Goal: Task Accomplishment & Management: Manage account settings

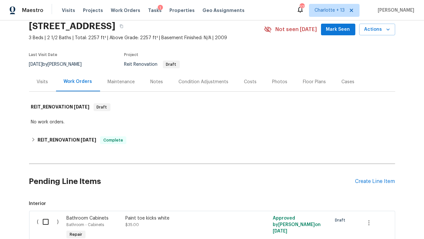
scroll to position [26, 0]
click at [207, 47] on section "2623 S Biscayne Dr, North Port, FL 34287 3 Beds | 2 1/2 Baths | Total: 2257 ft²…" at bounding box center [212, 45] width 366 height 54
click at [123, 27] on icon "button" at bounding box center [121, 27] width 3 height 4
click at [69, 6] on div "Visits Projects Work Orders Tasks 1 Properties Geo Assignments" at bounding box center [157, 10] width 191 height 13
click at [67, 9] on span "Visits" at bounding box center [68, 10] width 13 height 6
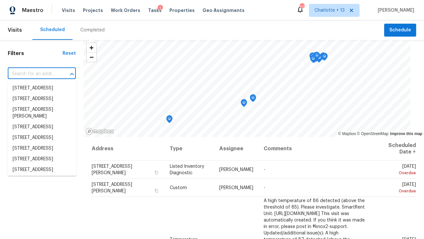
click at [43, 73] on input "text" at bounding box center [33, 74] width 50 height 10
paste input "2623 S Biscayne Dr, North Port, FL 34287"
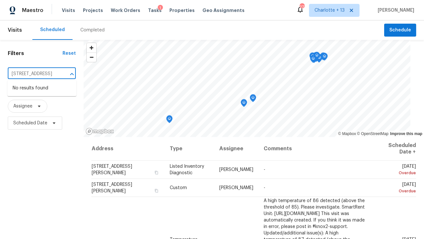
type input "2623 S Biscayne Dr, North Port, FL 34287"
click at [345, 11] on span "Charlotte + 13" at bounding box center [330, 10] width 30 height 6
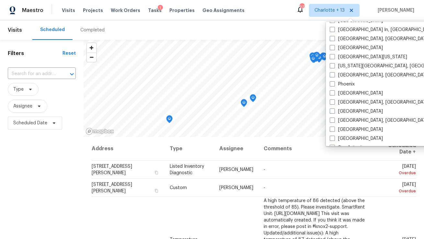
scroll to position [434, 0]
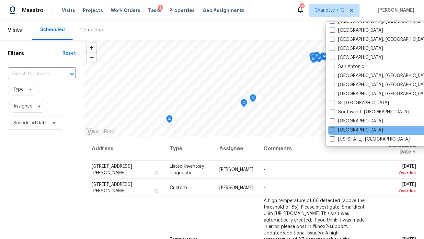
click at [349, 128] on label "[GEOGRAPHIC_DATA]" at bounding box center [356, 130] width 53 height 6
click at [334, 128] on input "[GEOGRAPHIC_DATA]" at bounding box center [332, 129] width 4 height 4
checkbox input "true"
click at [37, 75] on input "text" at bounding box center [33, 74] width 50 height 10
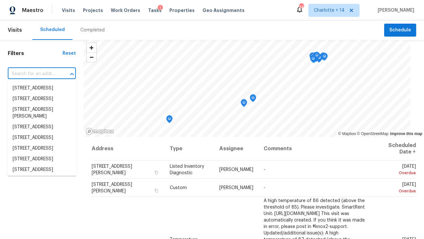
paste input "2623 S Biscayne Dr, North Port, FL 34287"
type input "2623 S Biscayne Dr, North Port, FL 34287"
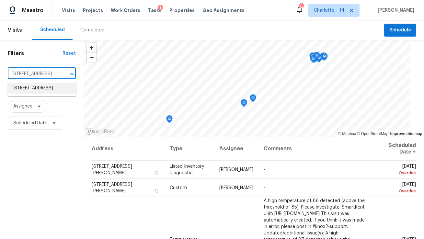
click at [38, 88] on li "2623 S Biscayne Dr, North Port, FL 34287" at bounding box center [41, 88] width 69 height 11
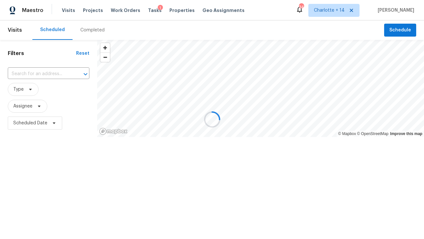
type input "2623 S Biscayne Dr, North Port, FL 34287"
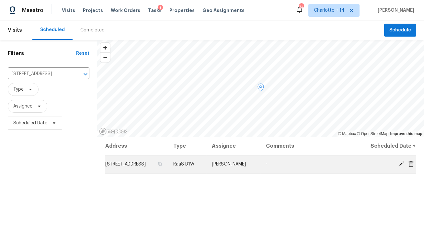
click at [412, 167] on icon at bounding box center [411, 164] width 5 height 6
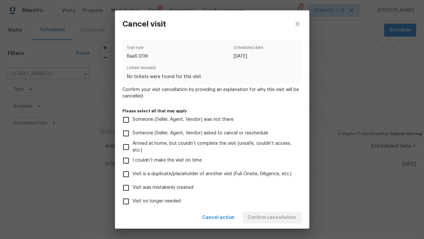
click at [181, 187] on span "Visit was mistakenly created" at bounding box center [163, 187] width 61 height 7
click at [133, 187] on input "Visit was mistakenly created" at bounding box center [126, 188] width 14 height 14
checkbox input "true"
click at [290, 218] on span "Confirm cancellation" at bounding box center [272, 218] width 49 height 8
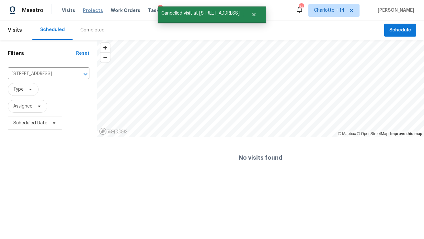
click at [89, 10] on span "Projects" at bounding box center [93, 10] width 20 height 6
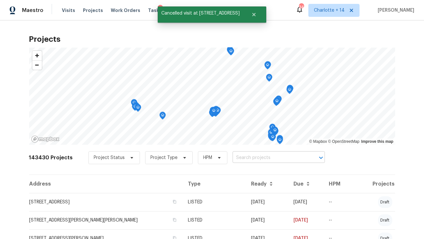
click at [256, 156] on input "text" at bounding box center [270, 158] width 74 height 10
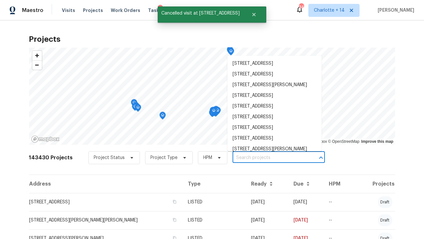
paste input "2623 S Biscayne Dr, North Port, FL 34287"
type input "2623 S Biscayne Dr, North Port, FL 34287"
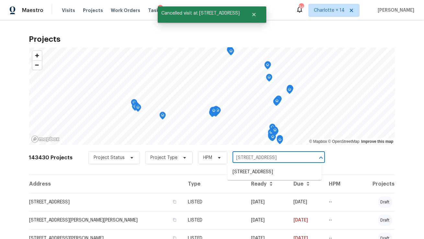
scroll to position [0, 14]
click at [254, 171] on li "2623 S Biscayne Dr, North Port, FL 34287" at bounding box center [275, 172] width 94 height 11
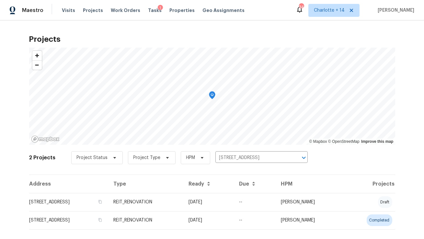
scroll to position [11, 0]
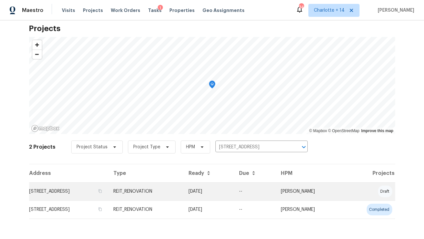
click at [85, 195] on td "2623 S Biscayne Dr, North Port, FL 34287" at bounding box center [68, 192] width 79 height 18
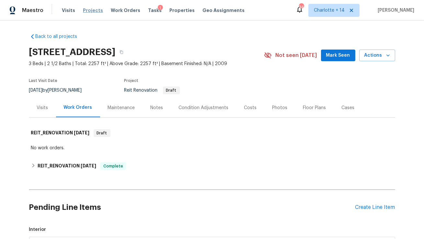
click at [87, 8] on span "Projects" at bounding box center [93, 10] width 20 height 6
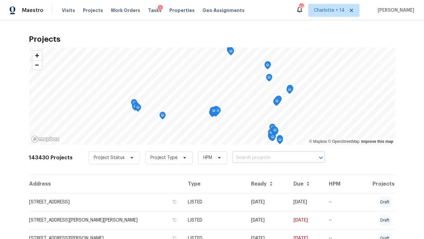
click at [263, 159] on input "text" at bounding box center [270, 158] width 74 height 10
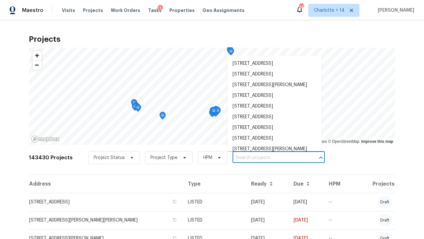
paste input "4267 Kirkland Blvd"
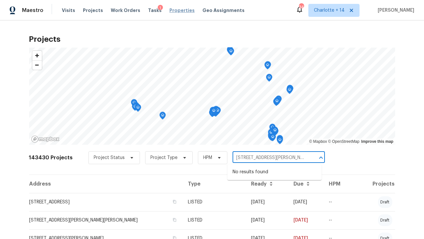
type input "4267 Kirkland Blvd"
click at [172, 9] on span "Properties" at bounding box center [182, 10] width 25 height 6
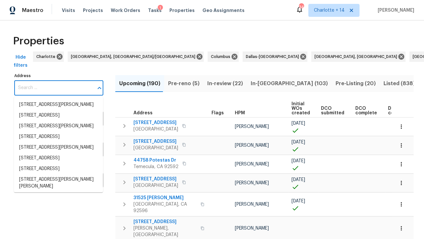
click at [31, 88] on input "Address" at bounding box center [53, 87] width 79 height 15
paste input "4267 Kirkland Blvd"
type input "4267 Kirkland Blvd"
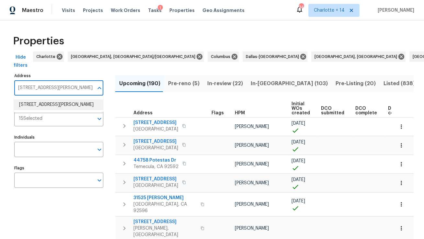
click at [40, 104] on li "4267 Kirkland Blvd Orlando FL 32811" at bounding box center [58, 105] width 89 height 11
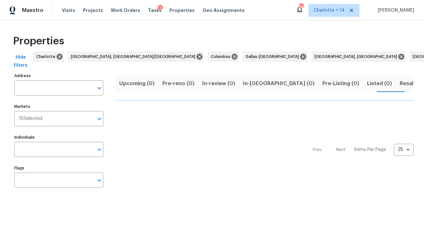
type input "4267 Kirkland Blvd Orlando FL 32811"
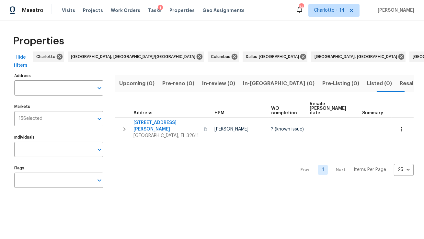
type input "4267 Kirkland Blvd Orlando FL 32811"
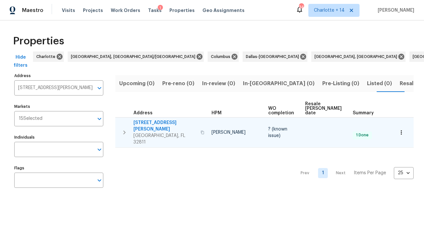
click at [159, 120] on span "4267 Kirkland Blvd" at bounding box center [165, 126] width 63 height 13
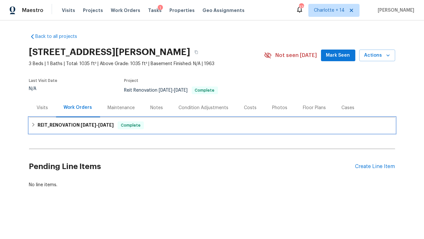
click at [96, 125] on span "[DATE]" at bounding box center [89, 125] width 16 height 5
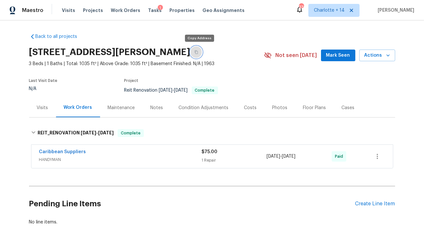
click at [198, 54] on button "button" at bounding box center [197, 52] width 12 height 12
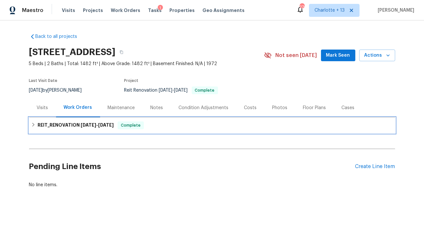
click at [103, 125] on span "6/30/25" at bounding box center [106, 125] width 16 height 5
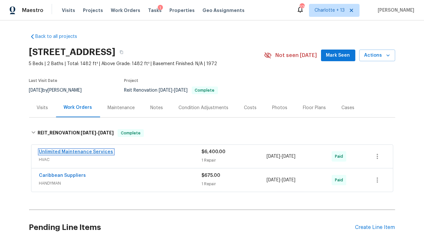
click at [63, 153] on link "Unlimited Maintenance Services" at bounding box center [76, 152] width 74 height 5
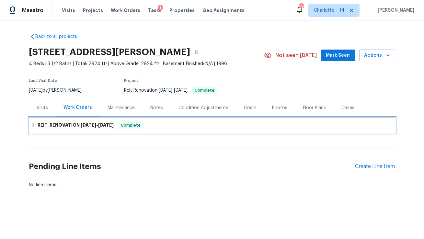
click at [101, 124] on span "8/19/25" at bounding box center [106, 125] width 16 height 5
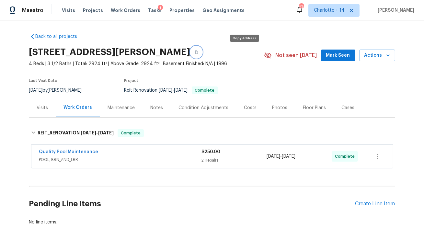
click at [202, 51] on button "button" at bounding box center [197, 52] width 12 height 12
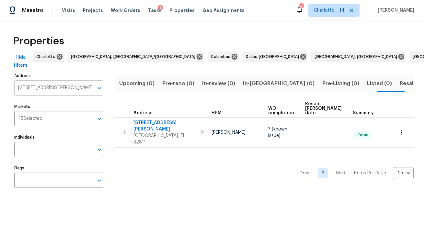
click at [65, 90] on input "[STREET_ADDRESS][PERSON_NAME]" at bounding box center [53, 87] width 79 height 15
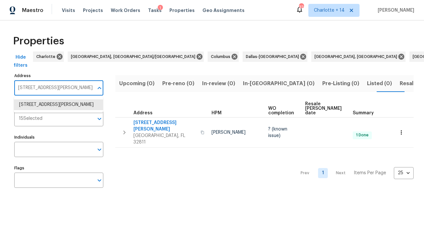
click at [65, 90] on input "[STREET_ADDRESS][PERSON_NAME]" at bounding box center [53, 87] width 79 height 15
paste input "827 [PERSON_NAME] St, [GEOGRAPHIC_DATA],"
type input "[STREET_ADDRESS][PERSON_NAME]"
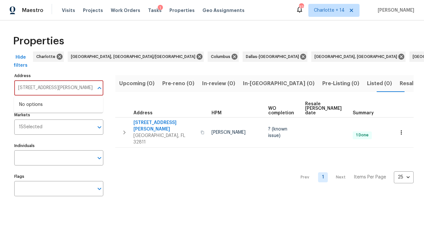
click at [92, 86] on input "[STREET_ADDRESS][PERSON_NAME]" at bounding box center [53, 87] width 79 height 15
click at [59, 126] on input "Markets" at bounding box center [67, 127] width 51 height 15
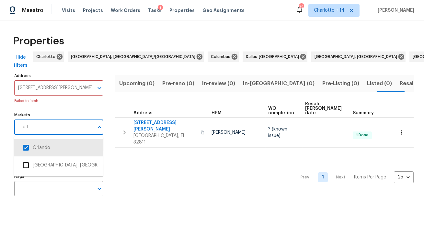
type input "orl"
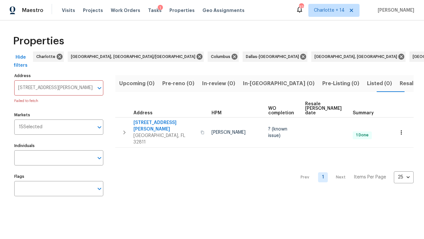
click at [75, 108] on div "Address 4827 Elese St, Orlando, FL 32811 Address Failed to fetch Markets 15 Sel…" at bounding box center [62, 137] width 97 height 132
click at [71, 95] on body "Maestro Visits Projects Work Orders Tasks 1 Properties Geo Assignments 322 Char…" at bounding box center [212, 106] width 424 height 213
click at [49, 86] on input "[STREET_ADDRESS][PERSON_NAME]" at bounding box center [53, 87] width 79 height 15
click at [50, 88] on input "4827 Elese St, Orlando, FL 32811" at bounding box center [53, 87] width 79 height 15
click at [88, 87] on input "4827 Elese St, Orlando, FL 32811" at bounding box center [53, 87] width 79 height 15
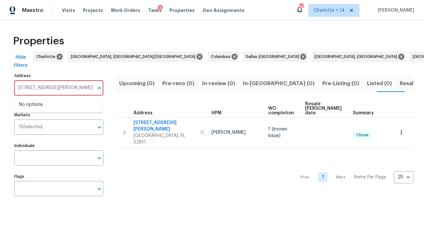
type input "4827 Elese St"
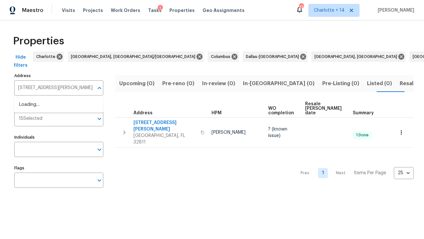
click at [67, 85] on input "[STREET_ADDRESS][PERSON_NAME]" at bounding box center [53, 87] width 79 height 15
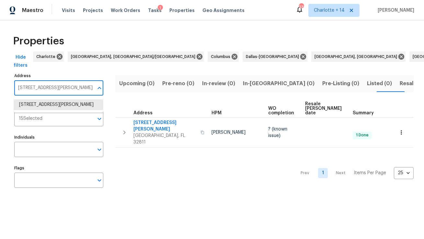
paste input "827 [PERSON_NAME] St, [GEOGRAPHIC_DATA],"
type input "[STREET_ADDRESS][PERSON_NAME]"
click at [69, 102] on li "4827 Elese St Orlando FL 32811" at bounding box center [58, 105] width 89 height 11
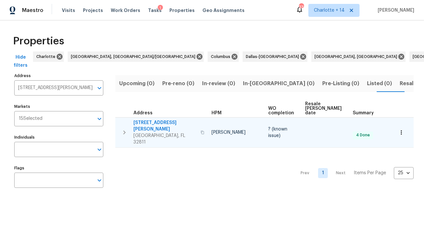
click at [147, 120] on span "4827 Elese St" at bounding box center [165, 126] width 63 height 13
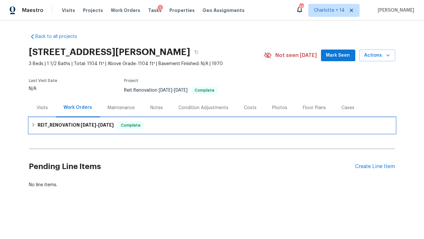
click at [97, 124] on span "[DATE] - [DATE]" at bounding box center [97, 125] width 33 height 5
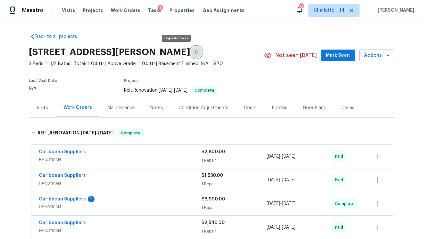
click at [195, 51] on icon "button" at bounding box center [196, 53] width 3 height 4
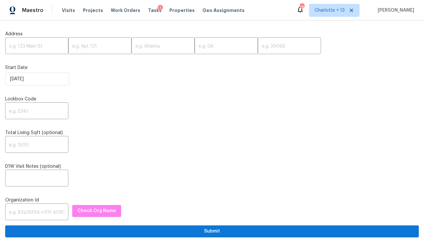
click at [36, 47] on input "text" at bounding box center [36, 46] width 63 height 15
paste input "[STREET_ADDRESS][PERSON_NAME]"
click at [48, 46] on input "[STREET_ADDRESS][PERSON_NAME]" at bounding box center [36, 46] width 63 height 15
click at [55, 46] on input "[STREET_ADDRESS][PERSON_NAME]" at bounding box center [36, 46] width 63 height 15
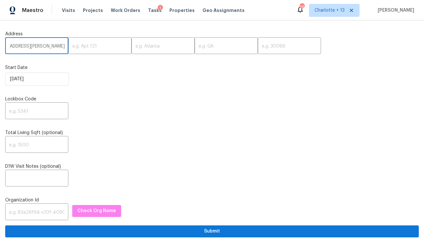
click at [55, 46] on input "[STREET_ADDRESS][PERSON_NAME]" at bounding box center [36, 46] width 63 height 15
type input "4827 Elese St, Orlando, FL"
click at [258, 44] on input "text" at bounding box center [289, 46] width 63 height 15
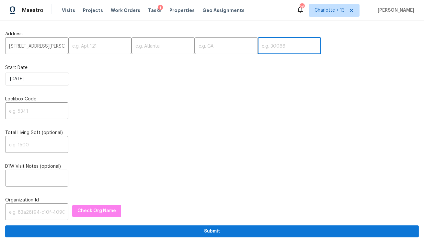
paste input "32811"
type input "32811"
click at [49, 47] on input "4827 Elese St, Orlando, FL" at bounding box center [36, 46] width 63 height 15
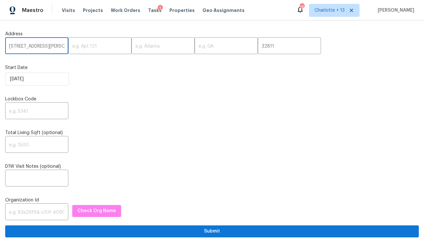
click at [49, 47] on input "4827 Elese St, Orlando, FL" at bounding box center [36, 46] width 63 height 15
type input "4827 Elese St,, FL"
click at [144, 46] on input "text" at bounding box center [163, 46] width 63 height 15
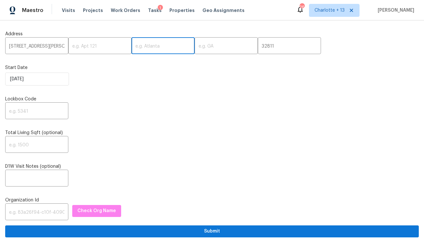
paste input "Orlando"
type input "Orlando"
click at [44, 46] on input "4827 Elese St,, FL" at bounding box center [36, 46] width 63 height 15
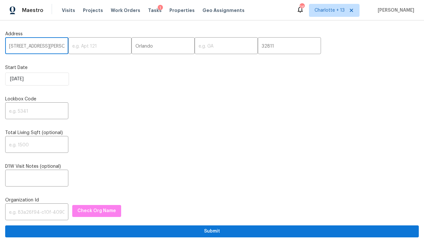
click at [44, 46] on input "4827 Elese St,, FL" at bounding box center [36, 46] width 63 height 15
type input "4827 Elese St,,"
click at [195, 43] on input "text" at bounding box center [226, 46] width 63 height 15
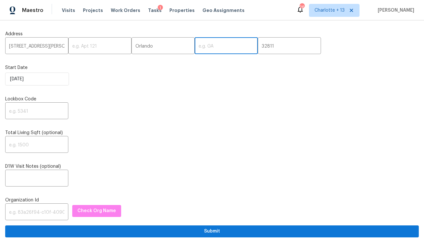
paste input "FL"
type input "FL"
click at [45, 45] on input "4827 Elese St,," at bounding box center [36, 46] width 63 height 15
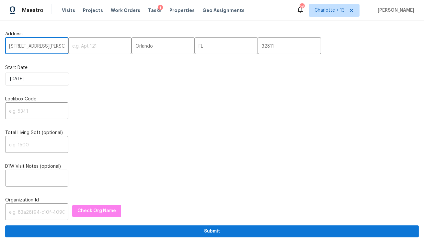
type input "4827 Elese St"
click at [34, 112] on input "text" at bounding box center [36, 111] width 63 height 15
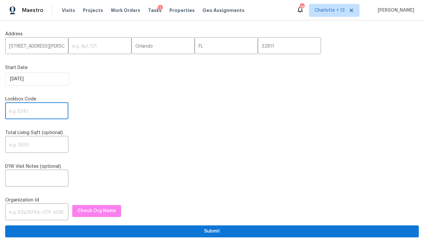
paste input "0580"
type input "0580"
click at [19, 211] on input "text" at bounding box center [36, 212] width 63 height 15
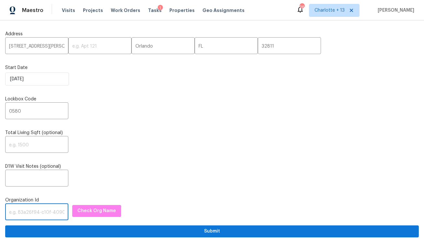
click at [36, 210] on input "text" at bounding box center [36, 212] width 63 height 15
paste input "1349d153-b359-4f9b-b4dd-758ff939cc37"
type input "1349d153-b359-4f9b-b4dd-758ff939cc37"
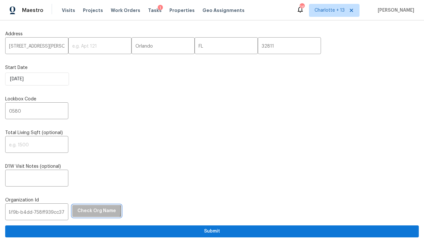
scroll to position [0, 0]
click at [84, 211] on span "Check Org Name" at bounding box center [96, 211] width 39 height 8
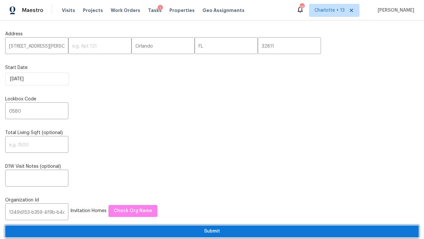
click at [127, 233] on span "Submit" at bounding box center [212, 232] width 404 height 8
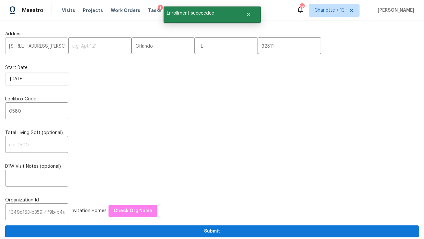
click at [28, 44] on input "4827 Elese St" at bounding box center [36, 46] width 63 height 15
click at [66, 12] on span "Visits" at bounding box center [68, 10] width 13 height 6
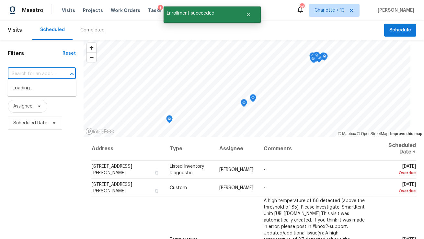
click at [29, 76] on input "text" at bounding box center [33, 74] width 50 height 10
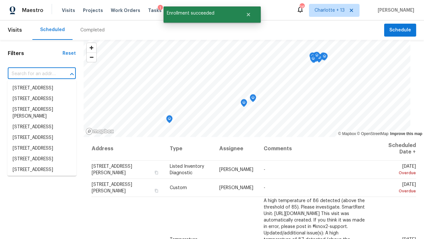
paste input "4827 Elese St"
type input "4827 Elese St"
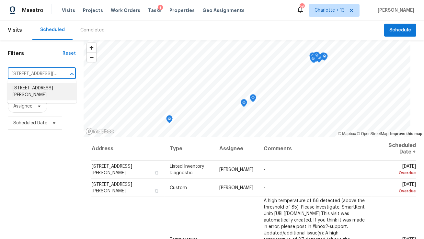
click at [32, 96] on li "4827 Elese St, Orlando, FL 32811" at bounding box center [41, 92] width 69 height 18
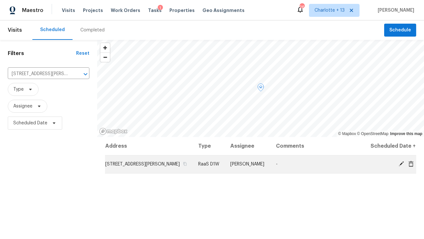
click at [411, 164] on icon at bounding box center [411, 164] width 5 height 6
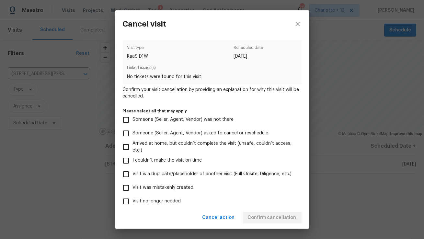
click at [173, 187] on span "Visit was mistakenly created" at bounding box center [163, 187] width 61 height 7
click at [133, 187] on input "Visit was mistakenly created" at bounding box center [126, 188] width 14 height 14
checkbox input "true"
click at [292, 217] on span "Confirm cancellation" at bounding box center [272, 218] width 49 height 8
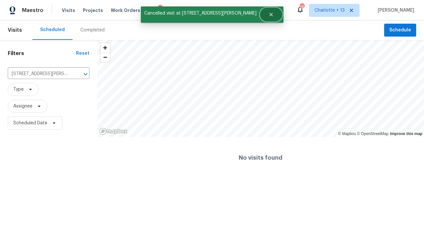
click at [269, 16] on icon "Close" at bounding box center [270, 14] width 3 height 3
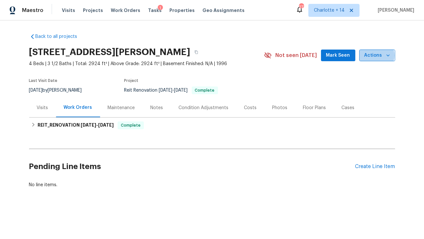
click at [378, 55] on span "Actions" at bounding box center [378, 56] width 26 height 8
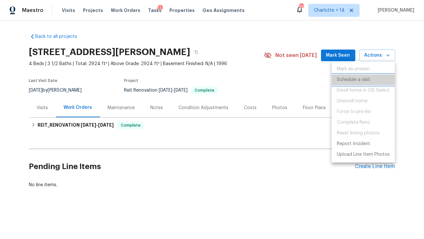
click at [356, 80] on p "Schedule a visit" at bounding box center [353, 80] width 33 height 7
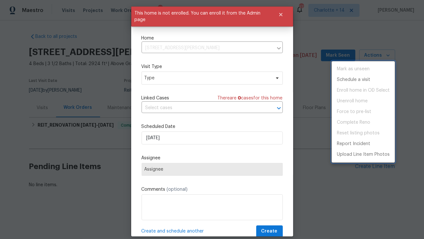
click at [281, 13] on div at bounding box center [212, 119] width 424 height 239
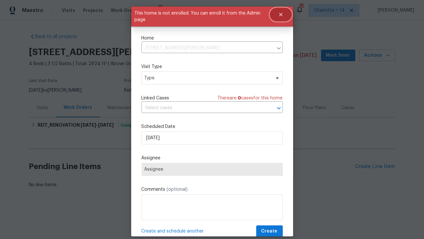
click at [280, 18] on button "Close" at bounding box center [280, 14] width 21 height 13
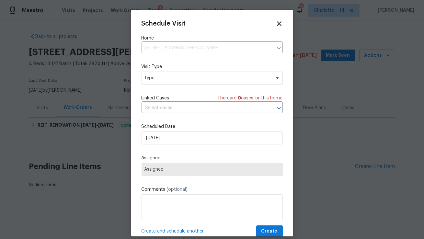
click at [280, 24] on icon at bounding box center [279, 23] width 7 height 7
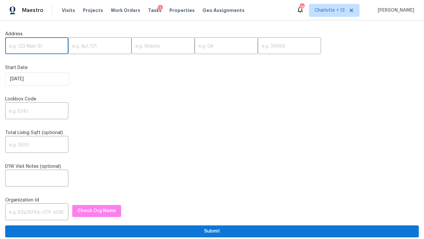
click at [24, 47] on input "text" at bounding box center [36, 46] width 63 height 15
paste input "[STREET_ADDRESS][PERSON_NAME]"
type input "[STREET_ADDRESS][PERSON_NAME]"
paste input "[STREET_ADDRESS][PERSON_NAME]"
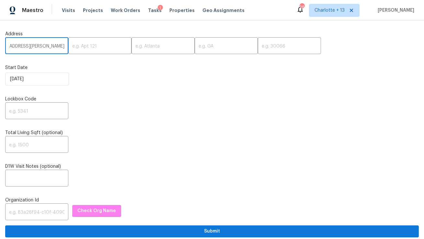
click at [53, 45] on input "[STREET_ADDRESS][PERSON_NAME]" at bounding box center [36, 46] width 63 height 15
type input "[STREET_ADDRESS]"
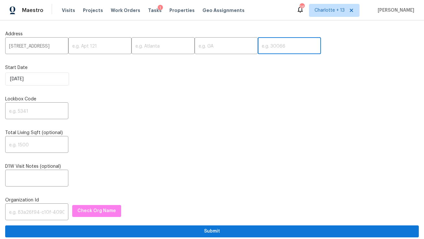
scroll to position [0, 0]
click at [258, 44] on input "text" at bounding box center [289, 46] width 63 height 15
paste input "89002"
type input "89002"
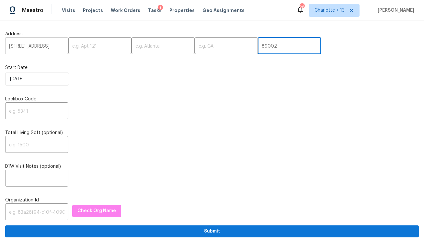
click at [39, 45] on input "1026 Yellow Marigold Ct, Henderson, NV" at bounding box center [36, 46] width 63 height 15
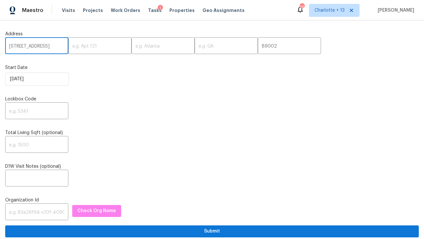
click at [39, 45] on input "1026 Yellow Marigold Ct, Henderson, NV" at bounding box center [36, 46] width 63 height 15
type input "1026 Yellow Marigold Ct,, NV"
click at [135, 47] on input "text" at bounding box center [163, 46] width 63 height 15
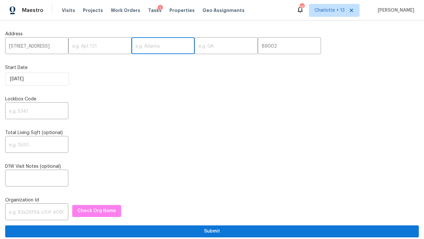
paste input "Henderson"
type input "Henderson"
click at [56, 46] on input "1026 Yellow Marigold Ct,, NV" at bounding box center [36, 46] width 63 height 15
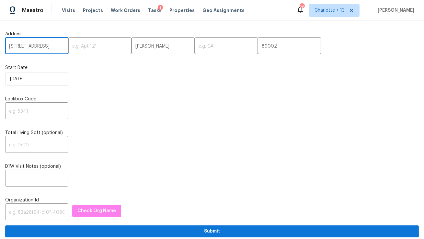
click at [56, 46] on input "1026 Yellow Marigold Ct,, NV" at bounding box center [36, 46] width 63 height 15
type input "1026 Yellow Marigold Ct,,"
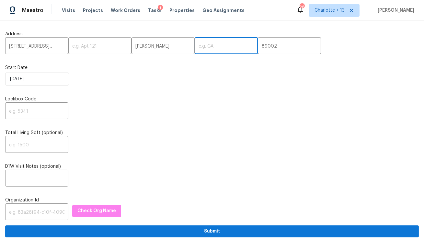
click at [202, 46] on input "text" at bounding box center [226, 46] width 63 height 15
paste input "NV"
type input "NV"
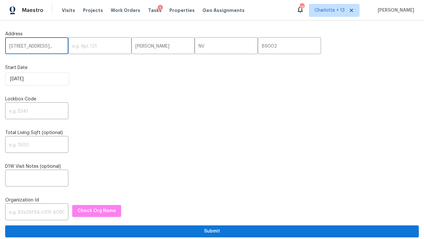
click at [48, 43] on input "1026 Yellow Marigold Ct,," at bounding box center [36, 46] width 63 height 15
click at [50, 48] on input "1026 Yellow Marigold Ct,," at bounding box center [36, 46] width 63 height 15
click at [58, 47] on input "1026 Yellow Marigold Ct,," at bounding box center [36, 46] width 63 height 15
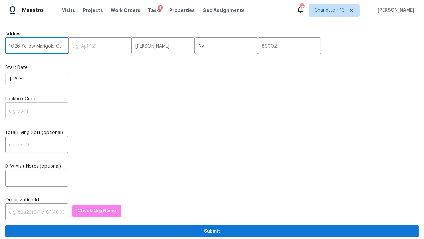
type input "1026 Yellow Marigold Ct"
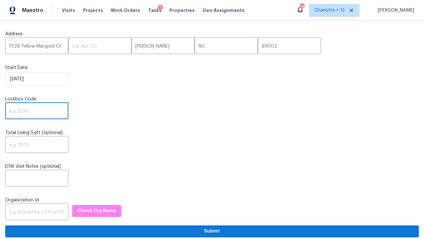
click at [19, 112] on input "text" at bounding box center [36, 111] width 63 height 15
type input "0000"
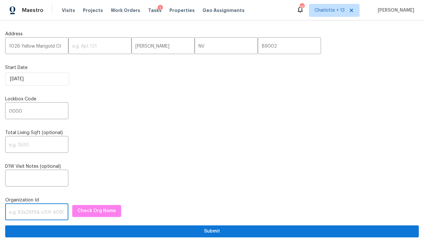
paste input "1349d153-b359-4f9b-b4dd-758ff939cc37"
type input "1349d153-b359-4f9b-b4dd-758ff939cc37"
click at [105, 212] on span "Check Org Name" at bounding box center [96, 211] width 39 height 8
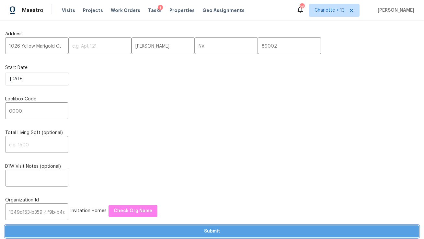
click at [172, 231] on span "Submit" at bounding box center [212, 232] width 404 height 8
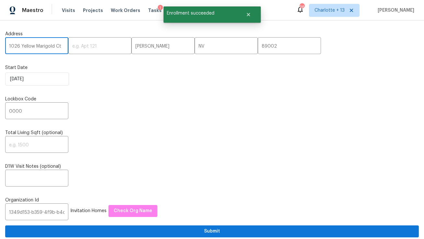
click at [25, 44] on input "1026 Yellow Marigold Ct" at bounding box center [36, 46] width 63 height 15
paste input "349d153-b359-4f9b-b4dd-758ff939cc37"
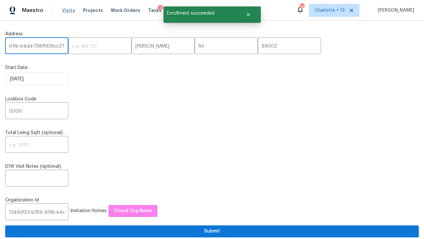
type input "1349d153-b359-4f9b-b4dd-758ff939cc37"
click at [65, 11] on span "Visits" at bounding box center [68, 10] width 13 height 6
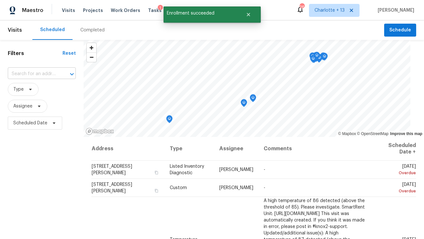
click at [39, 72] on input "text" at bounding box center [33, 74] width 50 height 10
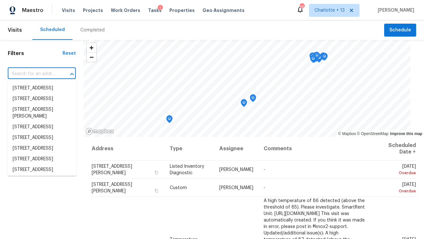
paste input "1349d153-b359-4f9b-b4dd-758ff939cc37"
type input "1349d153-b359-4f9b-b4dd-758ff939cc37"
paste input "1026 Yellow Marigold Ct, Henderson, NV 89002"
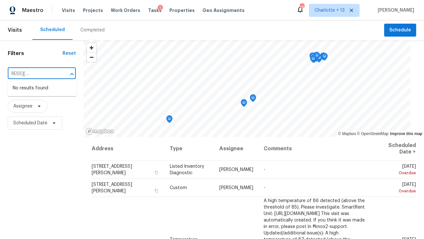
type input "1026 Yellow Marigold Ct, Henderson, NV 89002"
click at [339, 12] on span "Charlotte + 13" at bounding box center [330, 10] width 30 height 6
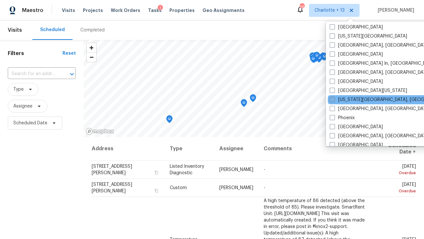
scroll to position [319, 0]
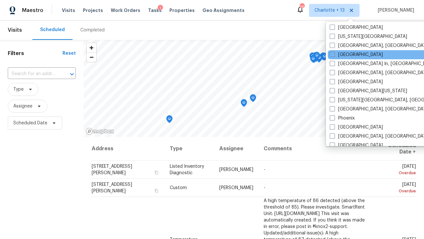
click at [348, 58] on div "Las Vegas" at bounding box center [393, 54] width 131 height 9
click at [331, 55] on span at bounding box center [332, 54] width 5 height 5
click at [331, 55] on input "Las Vegas" at bounding box center [332, 54] width 4 height 4
checkbox input "true"
click at [40, 79] on div "​" at bounding box center [42, 74] width 68 height 14
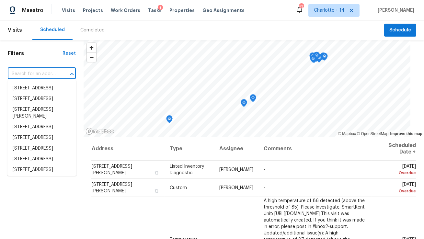
paste input "1026 Yellow Marigold Ct, Henderson, NV 89002"
type input "1026 Yellow Marigold Ct, Henderson, NV 89002"
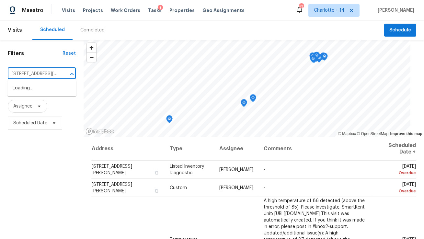
scroll to position [0, 54]
click at [37, 88] on li "1026 Yellow Marigold Ct, Henderson, NV 89002" at bounding box center [41, 92] width 69 height 18
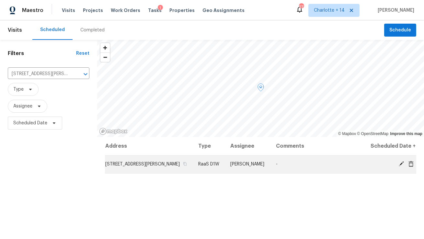
click at [413, 167] on icon at bounding box center [411, 164] width 5 height 6
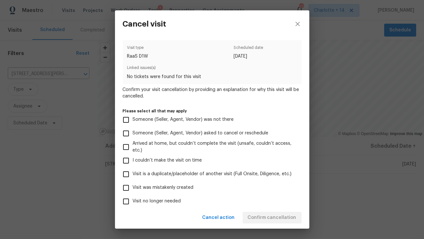
click at [157, 185] on span "Visit was mistakenly created" at bounding box center [163, 187] width 61 height 7
click at [133, 185] on input "Visit was mistakenly created" at bounding box center [126, 188] width 14 height 14
checkbox input "true"
click at [259, 213] on button "Confirm cancellation" at bounding box center [272, 218] width 59 height 12
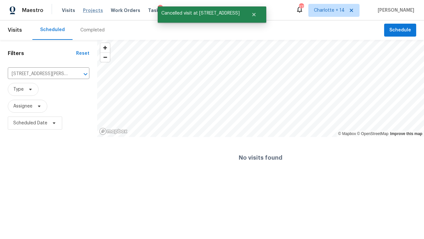
click at [88, 10] on span "Projects" at bounding box center [93, 10] width 20 height 6
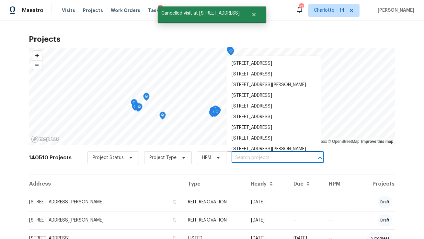
click at [249, 157] on input "text" at bounding box center [269, 158] width 74 height 10
paste input "1026 Yellow Marigold Ct, Henderson, NV 89002"
type input "1026 Yellow Marigold Ct, Henderson, NV 89002"
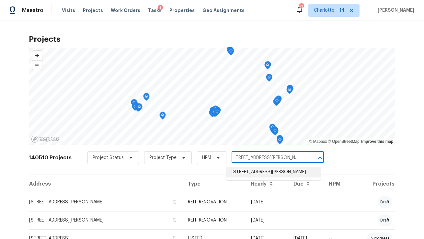
click at [250, 175] on li "1026 Yellow Marigold Ct, Henderson, NV 89002" at bounding box center [274, 172] width 94 height 11
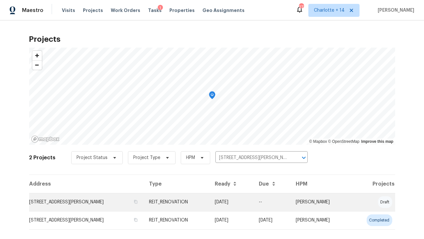
click at [51, 204] on td "1026 Yellow Marigold Ct, Henderson, NV 89002" at bounding box center [86, 202] width 115 height 18
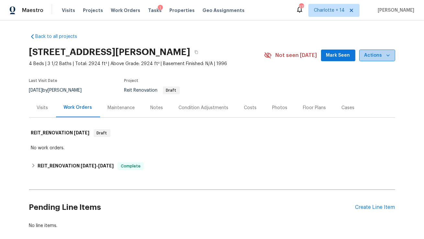
click at [388, 54] on icon "button" at bounding box center [388, 55] width 6 height 6
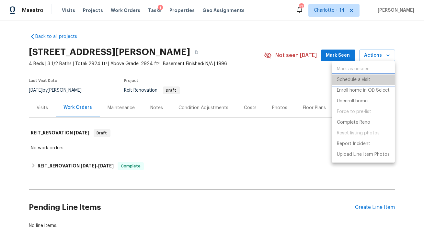
click at [355, 82] on p "Schedule a visit" at bounding box center [353, 80] width 33 height 7
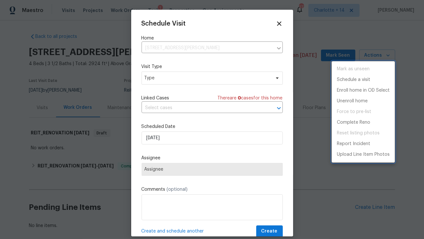
click at [206, 74] on div at bounding box center [212, 119] width 424 height 239
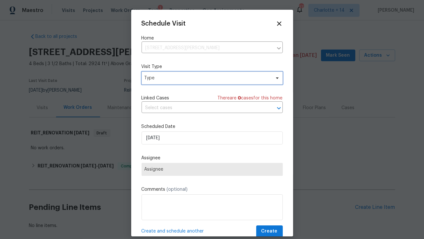
click at [205, 77] on span "Type" at bounding box center [208, 78] width 126 height 6
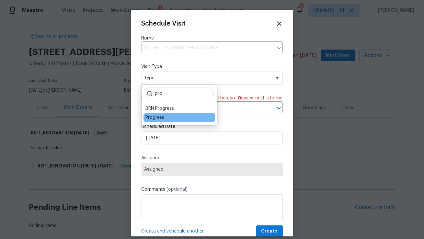
type input "pro"
click at [155, 119] on div "Progress" at bounding box center [155, 117] width 19 height 6
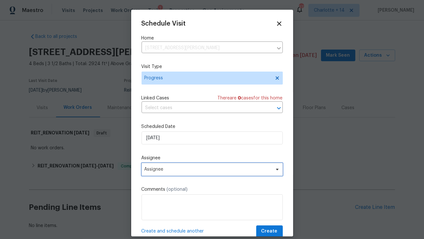
click at [161, 173] on span "Assignee" at bounding box center [212, 169] width 141 height 13
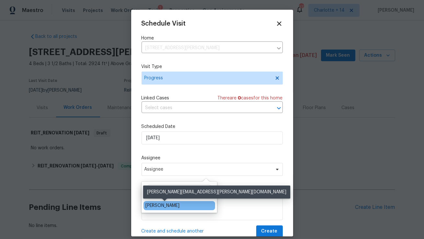
type input "jere"
click at [156, 207] on div "Jeremy Hutchings" at bounding box center [163, 206] width 34 height 6
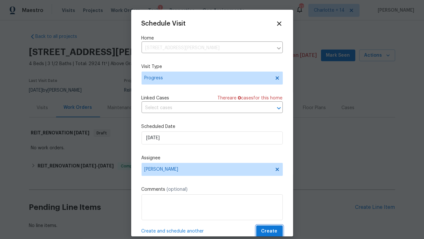
click at [265, 230] on span "Create" at bounding box center [270, 232] width 16 height 8
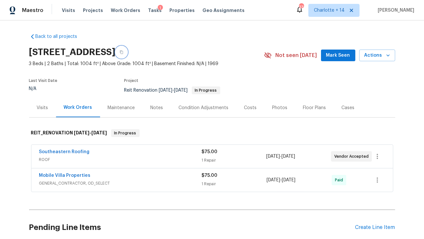
click at [123, 52] on icon "button" at bounding box center [121, 53] width 3 height 4
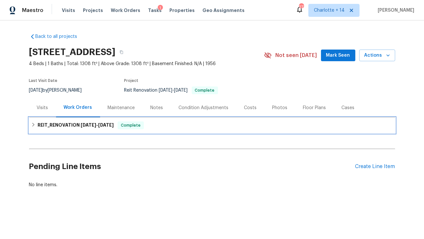
click at [99, 125] on span "[DATE]" at bounding box center [106, 125] width 16 height 5
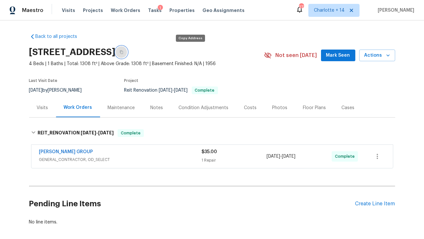
click at [124, 53] on icon "button" at bounding box center [122, 52] width 4 height 4
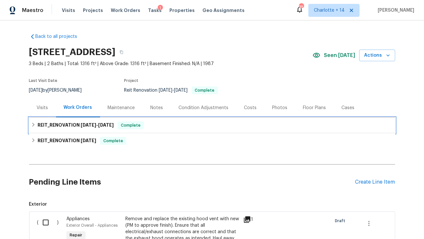
click at [98, 124] on span "8/12/25 - 8/12/25" at bounding box center [97, 125] width 33 height 5
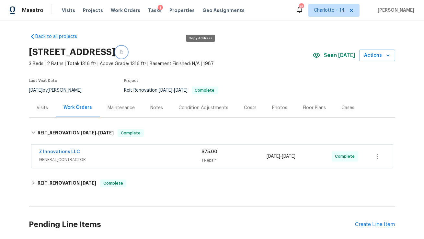
click at [123, 52] on icon "button" at bounding box center [121, 53] width 3 height 4
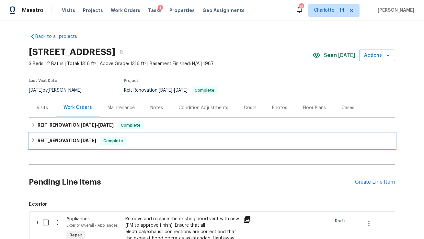
click at [86, 141] on span "[DATE]" at bounding box center [89, 140] width 16 height 5
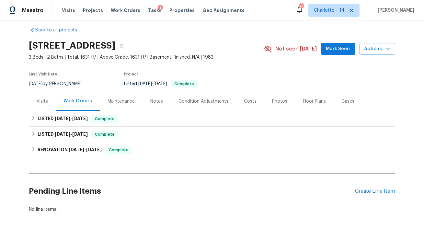
scroll to position [7, 0]
click at [250, 101] on div "Costs" at bounding box center [250, 101] width 13 height 6
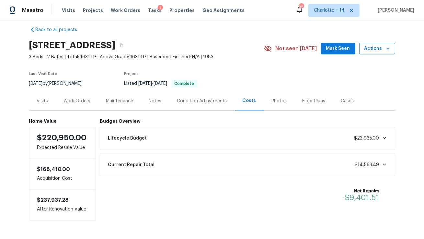
click at [388, 49] on icon "button" at bounding box center [388, 48] width 6 height 6
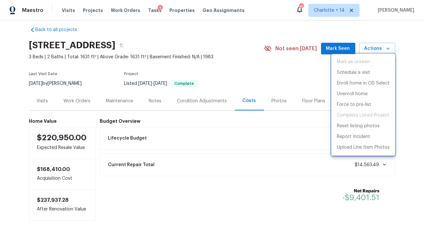
click at [282, 85] on div at bounding box center [212, 119] width 424 height 239
